Goal: Information Seeking & Learning: Learn about a topic

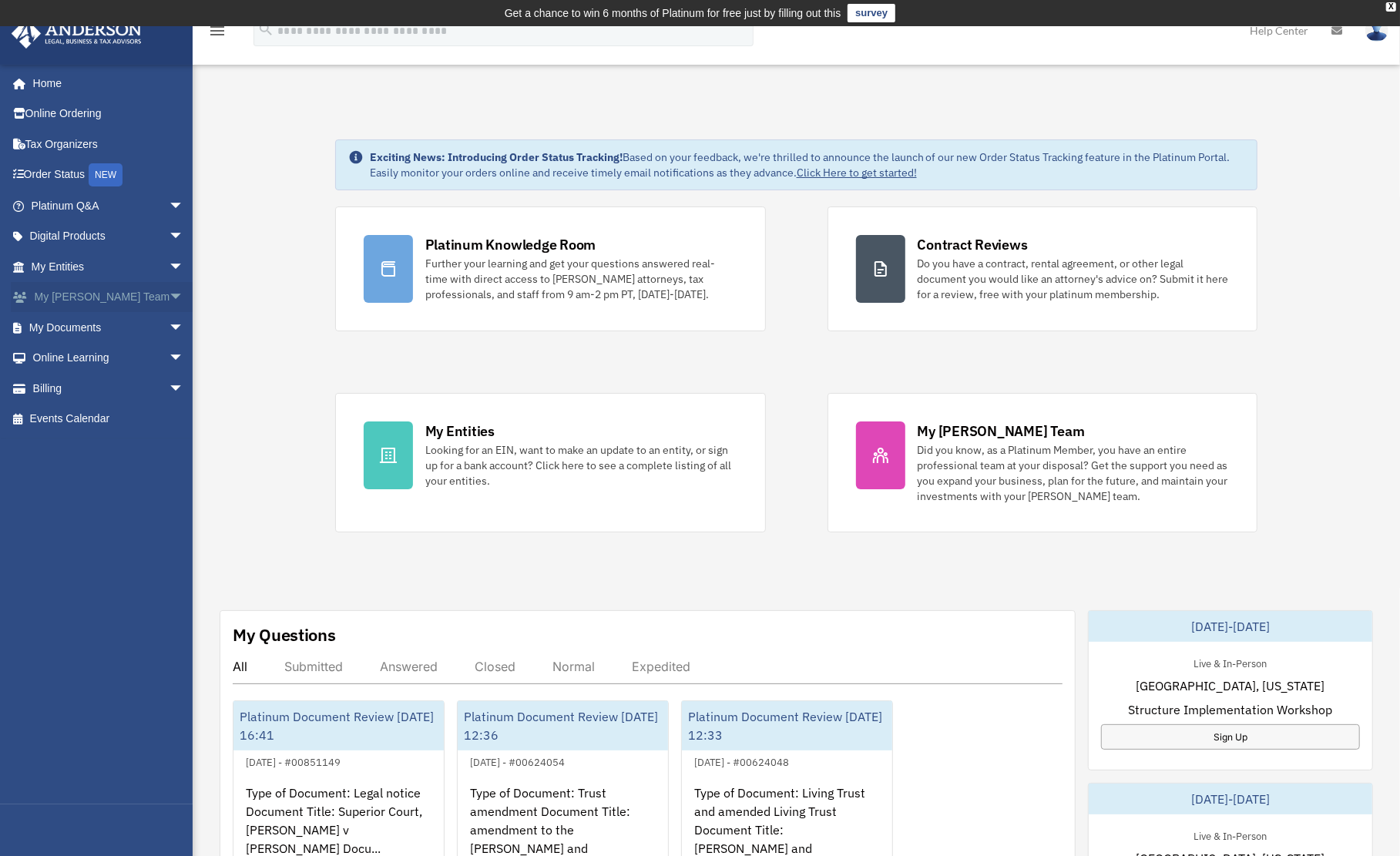
click at [68, 306] on link "My Anderson Team arrow_drop_down" at bounding box center [108, 297] width 196 height 31
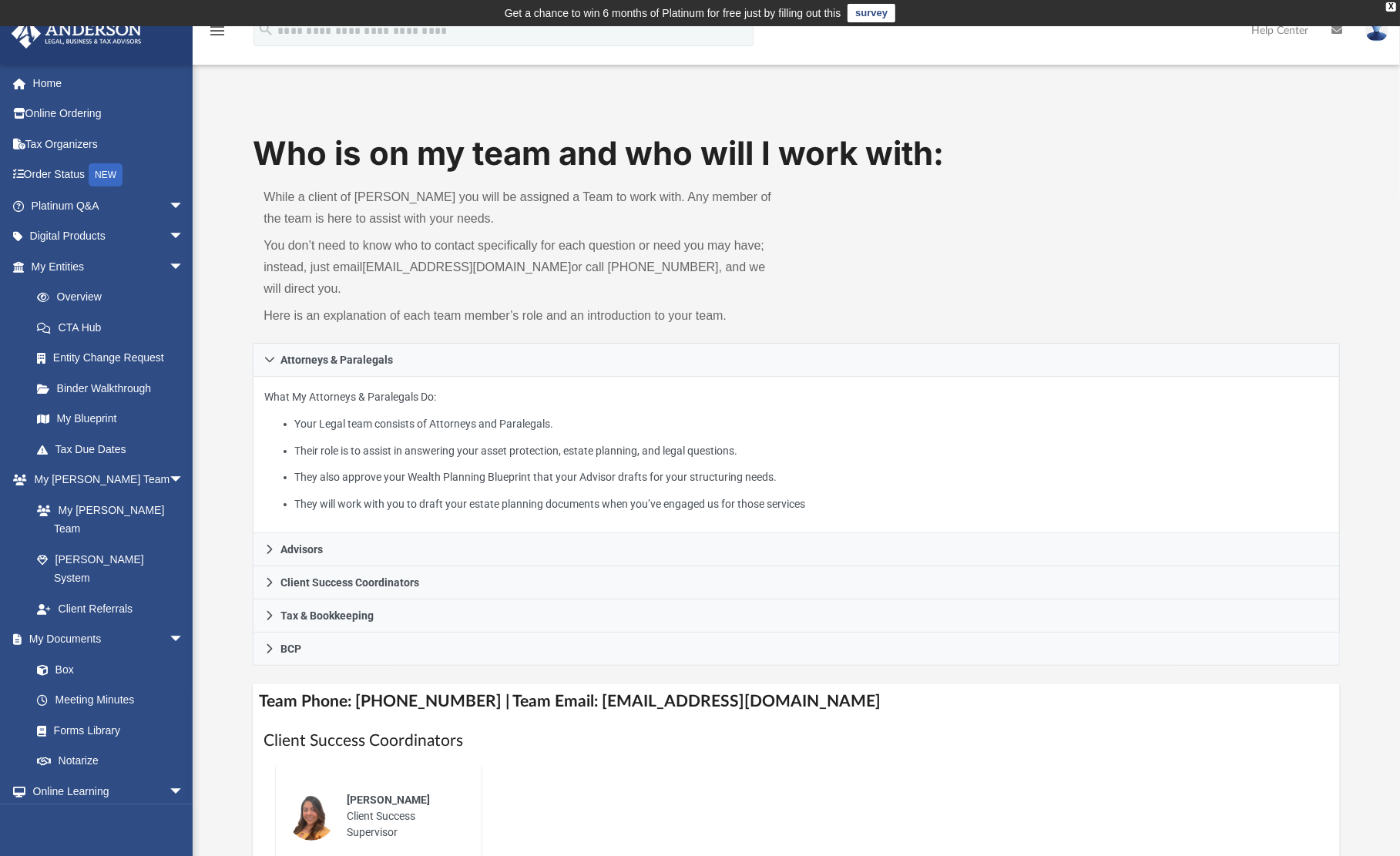
click at [1113, 280] on div "Who is on my team and who will I work with: While a client of [PERSON_NAME] you…" at bounding box center [796, 237] width 1087 height 213
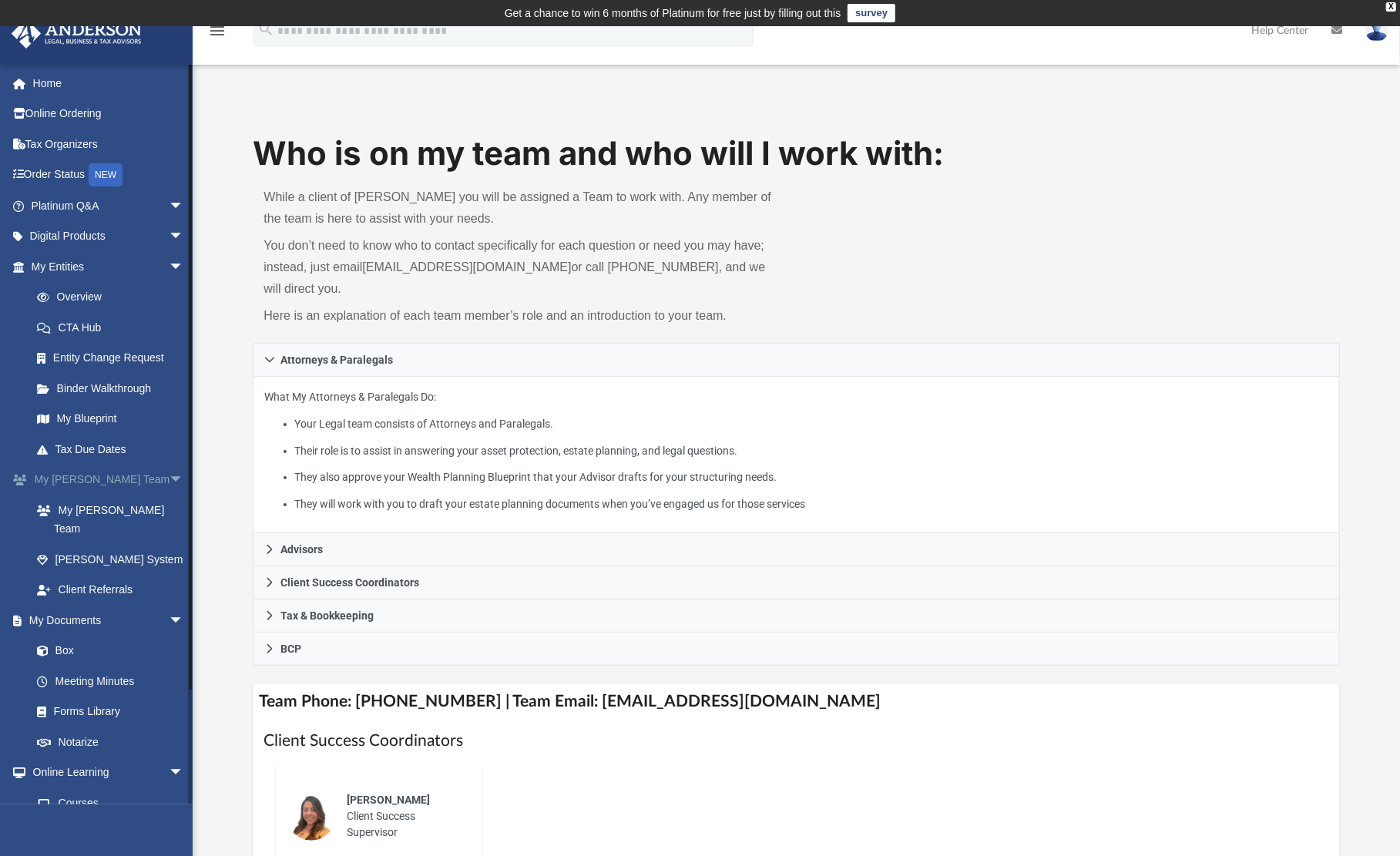
click at [99, 483] on link "My [PERSON_NAME] Team arrow_drop_down" at bounding box center [108, 479] width 196 height 31
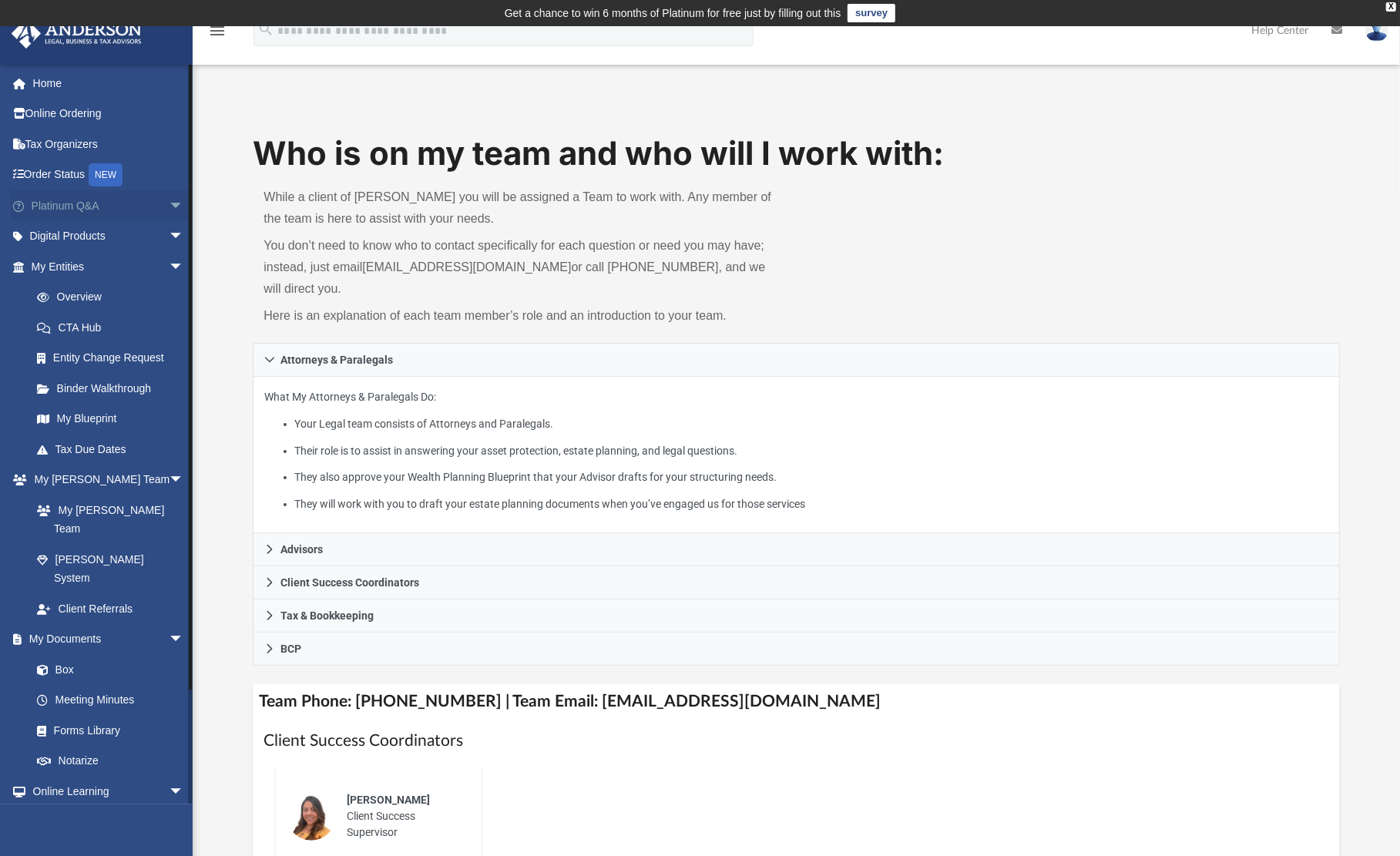
click at [50, 201] on link "Platinum Q&A arrow_drop_down" at bounding box center [108, 205] width 196 height 31
click at [169, 203] on span "arrow_drop_down" at bounding box center [184, 206] width 31 height 31
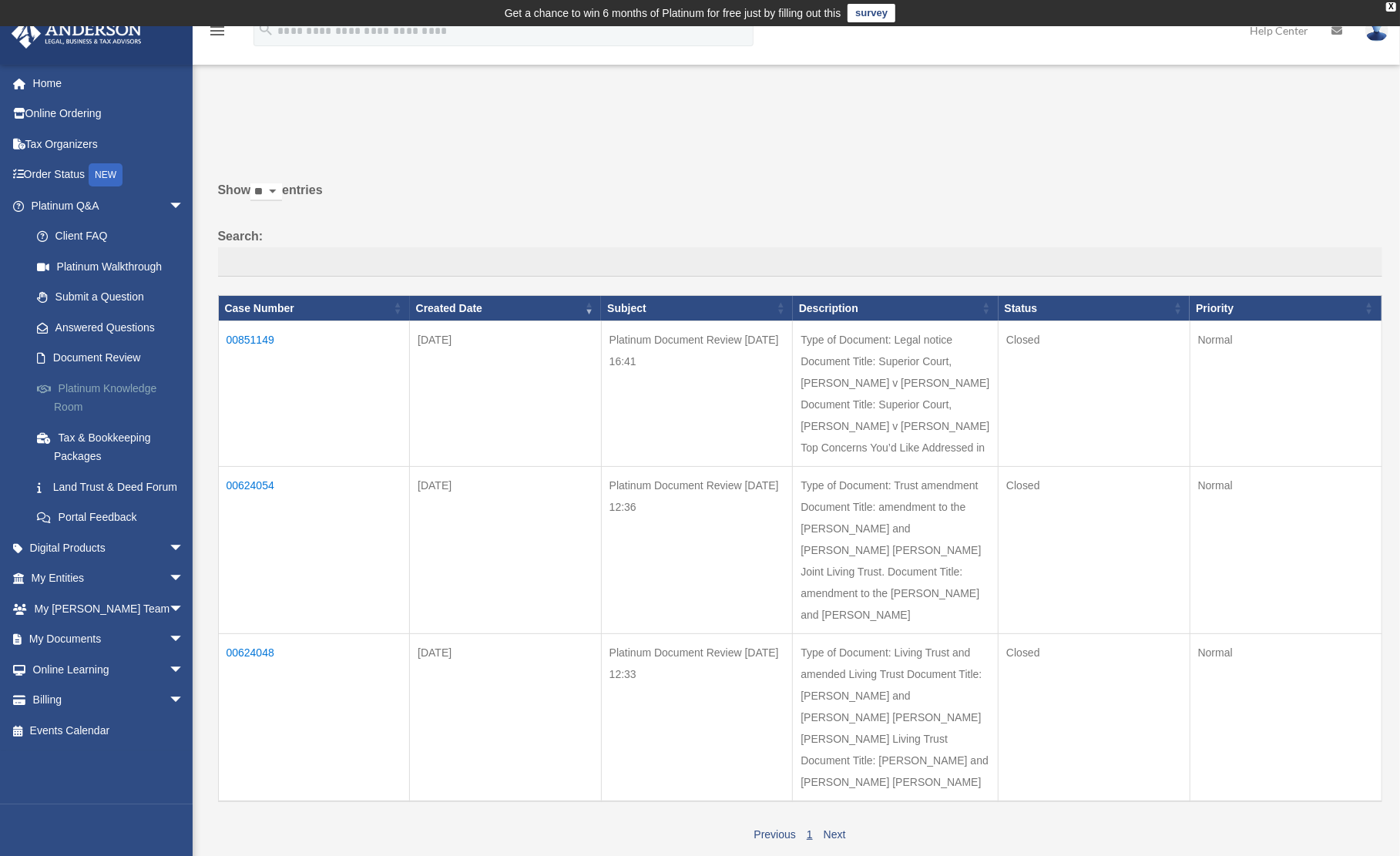
click at [81, 393] on link "Platinum Knowledge Room" at bounding box center [114, 397] width 186 height 50
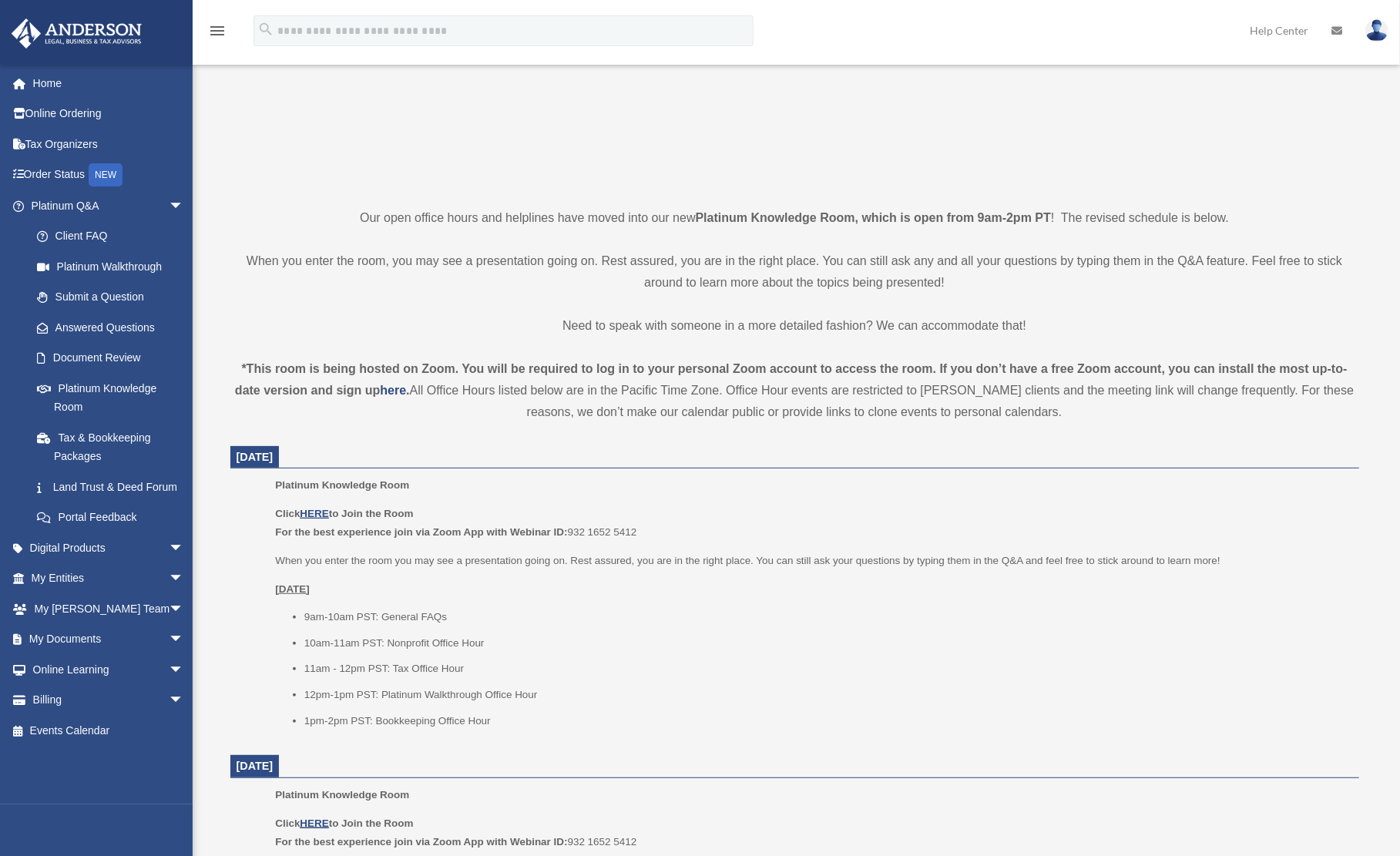
scroll to position [385, 0]
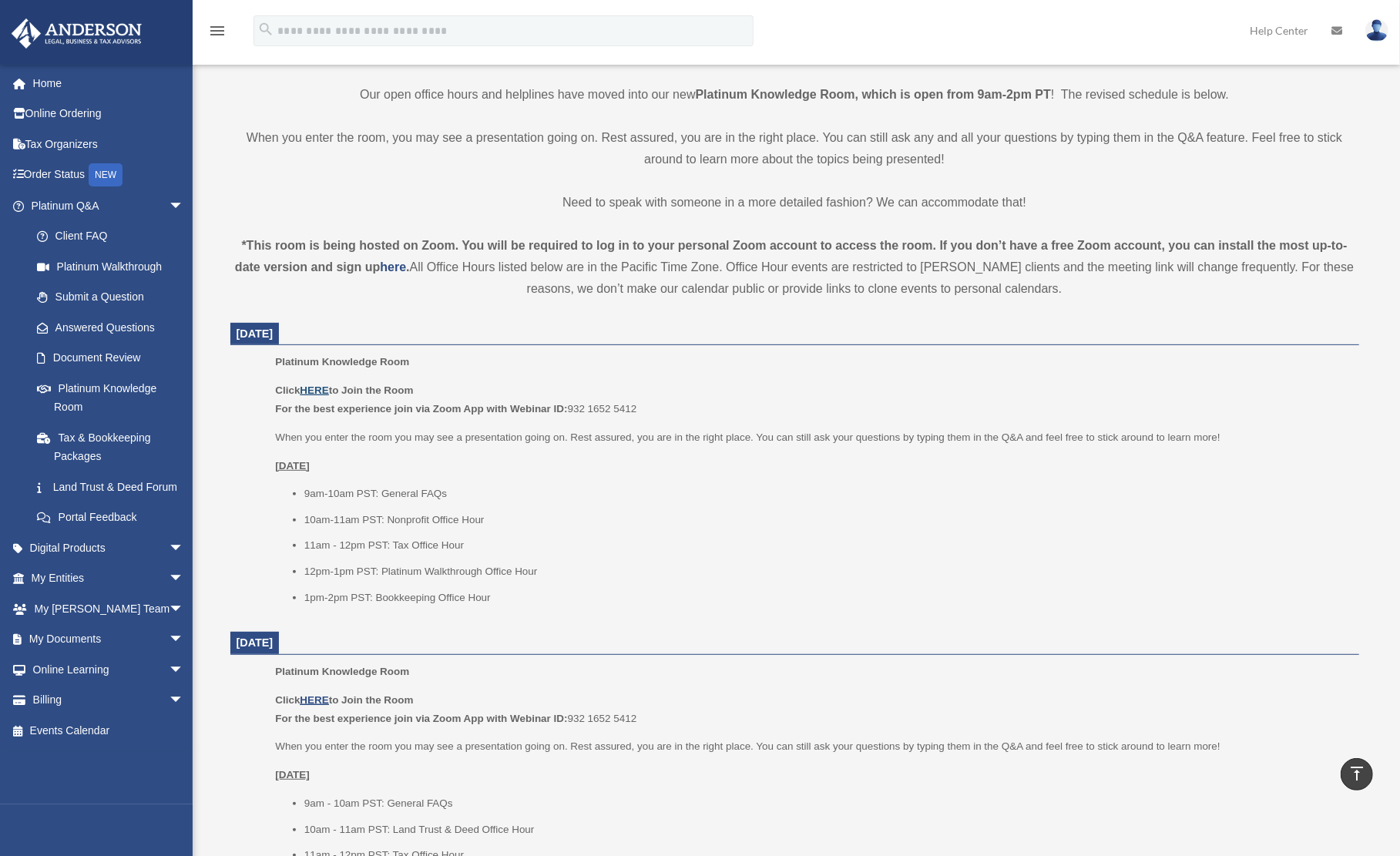
click at [305, 389] on u "HERE" at bounding box center [314, 390] width 29 height 11
